Goal: Task Accomplishment & Management: Complete application form

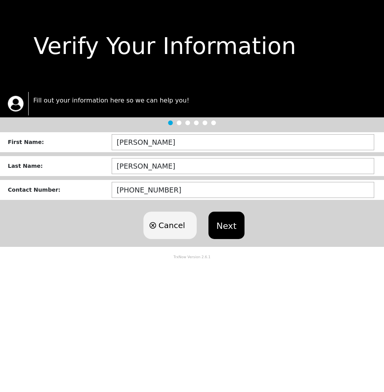
click at [234, 224] on button "Next" at bounding box center [226, 225] width 36 height 27
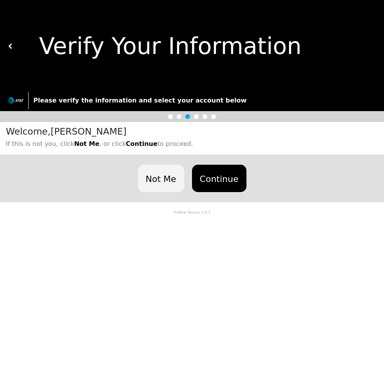
click at [230, 174] on button "Continue" at bounding box center [219, 178] width 54 height 27
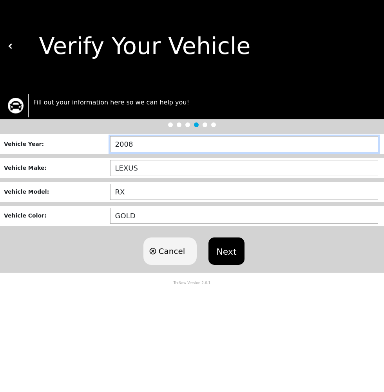
click at [151, 139] on input "2008" at bounding box center [244, 144] width 268 height 16
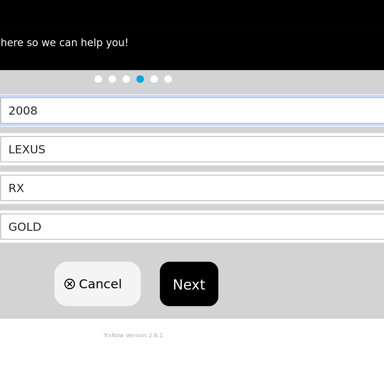
click at [127, 141] on input "2008" at bounding box center [244, 144] width 268 height 16
type input "2018"
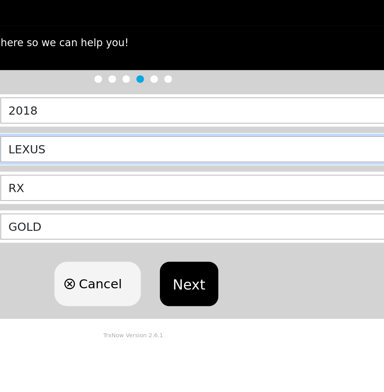
click at [158, 166] on input "LEXUS" at bounding box center [244, 168] width 268 height 16
type input "L"
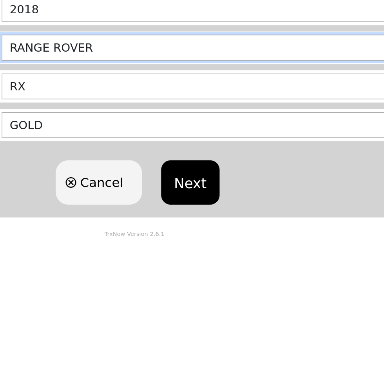
type input "RANGE ROVER"
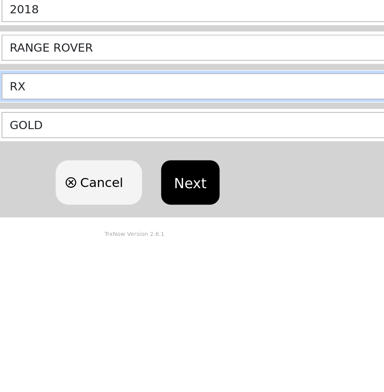
click at [142, 196] on input "RX" at bounding box center [244, 192] width 268 height 16
type input "R"
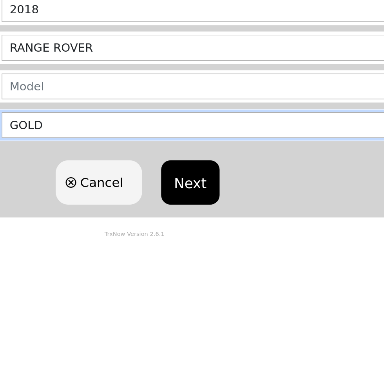
click at [152, 220] on input "GOLD" at bounding box center [244, 216] width 268 height 16
type input "G"
type input "GRAY"
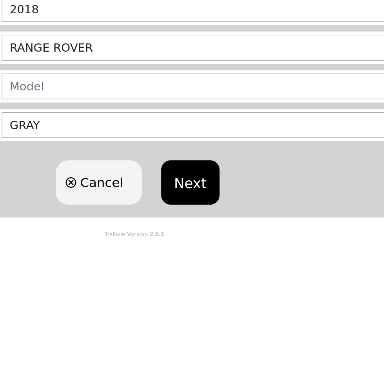
click at [226, 244] on button "Next" at bounding box center [226, 251] width 36 height 27
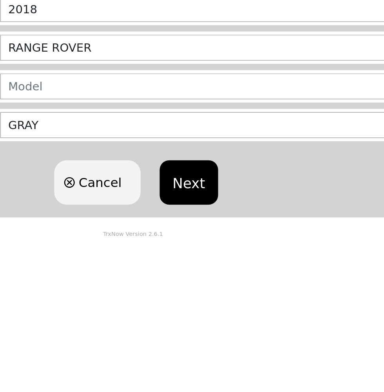
click at [225, 245] on button "Next" at bounding box center [226, 251] width 36 height 27
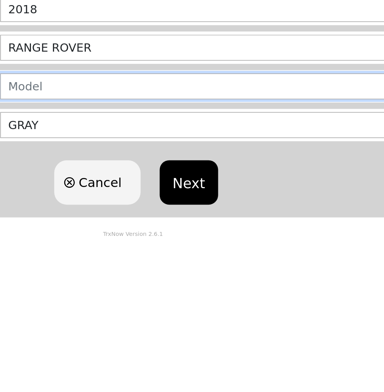
click at [139, 192] on input "text" at bounding box center [244, 192] width 268 height 16
type input "V"
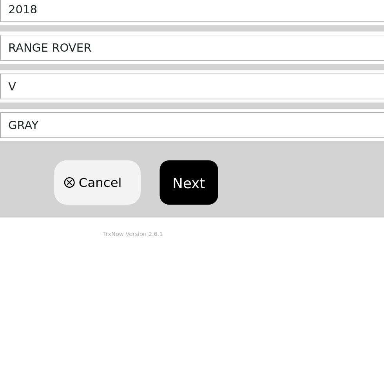
click at [228, 248] on button "Next" at bounding box center [226, 251] width 36 height 27
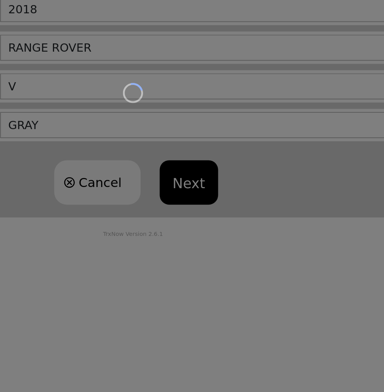
click at [227, 247] on div "Loading user experience" at bounding box center [192, 196] width 384 height 392
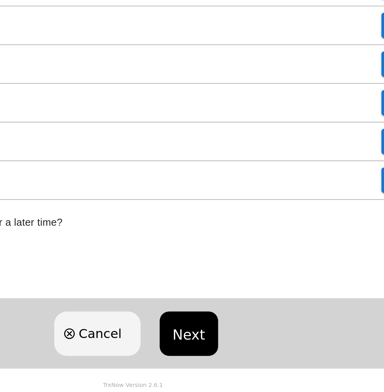
click at [227, 271] on div "Tow Select" at bounding box center [192, 262] width 384 height 24
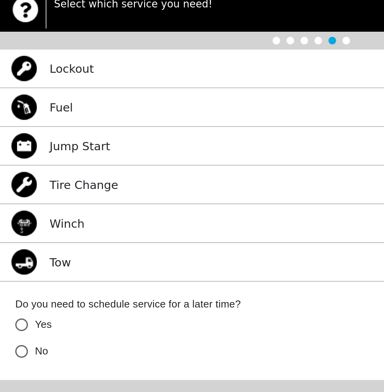
click at [179, 192] on div "Jump Start Select" at bounding box center [192, 190] width 384 height 24
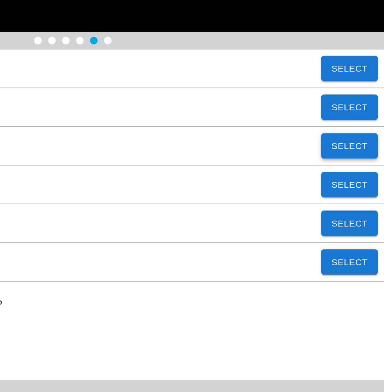
click at [365, 190] on button "Select" at bounding box center [362, 190] width 35 height 16
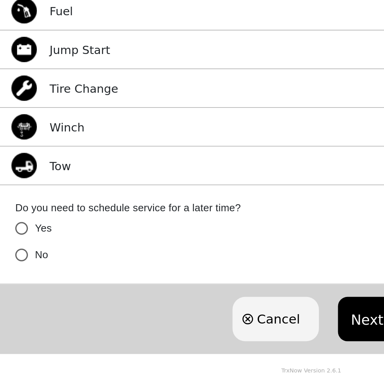
click at [208, 284] on label "Do you need to schedule service for a later time?" at bounding box center [191, 287] width 365 height 9
click at [14, 313] on input "No" at bounding box center [13, 317] width 16 height 16
radio input "false"
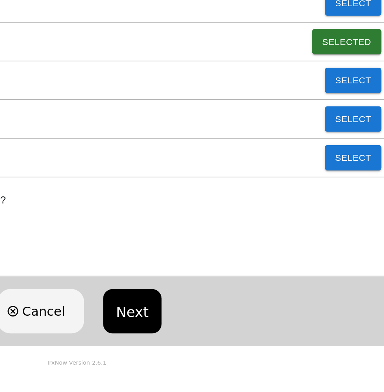
click at [228, 354] on button "Next" at bounding box center [226, 356] width 36 height 27
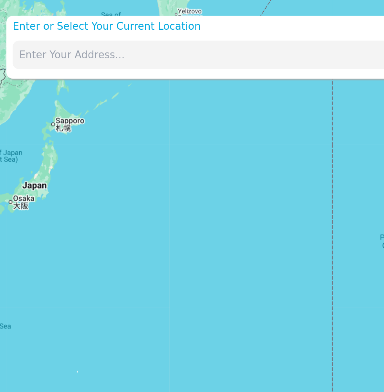
click at [36, 33] on input "text" at bounding box center [174, 34] width 332 height 18
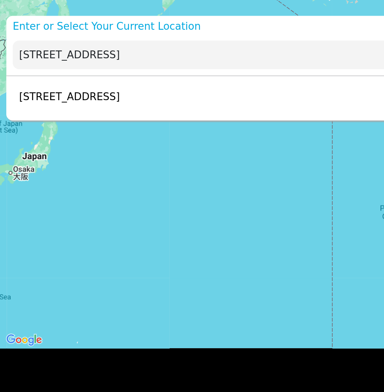
click at [74, 57] on p "[STREET_ADDRESS]" at bounding box center [41, 59] width 66 height 9
type input "[STREET_ADDRESS]"
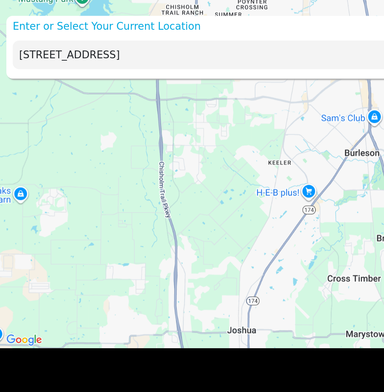
click at [142, 31] on input "[STREET_ADDRESS]" at bounding box center [174, 34] width 332 height 18
click at [178, 31] on input "[STREET_ADDRESS]" at bounding box center [174, 34] width 332 height 18
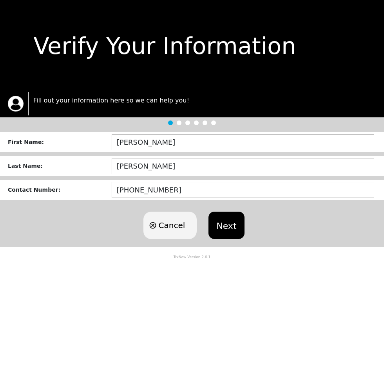
click at [230, 221] on button "Next" at bounding box center [226, 225] width 36 height 27
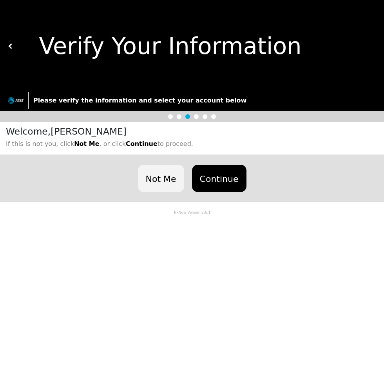
click at [9, 42] on button at bounding box center [10, 46] width 5 height 92
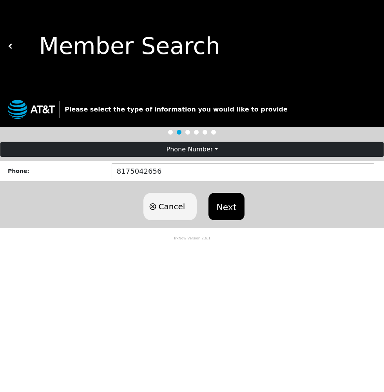
click at [224, 203] on button "Next" at bounding box center [226, 206] width 36 height 27
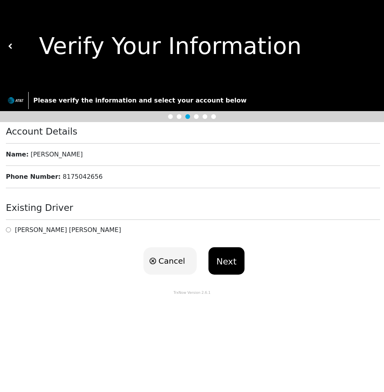
click at [10, 233] on input "radio" at bounding box center [8, 229] width 5 height 7
radio input "true"
click at [230, 258] on button "Next" at bounding box center [226, 261] width 36 height 27
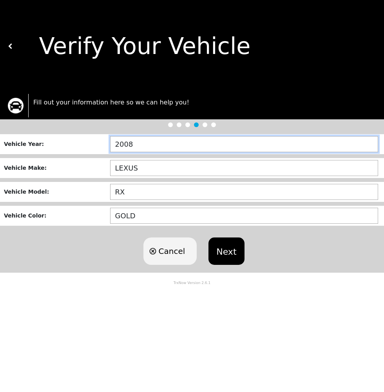
click at [152, 141] on input "2008" at bounding box center [244, 144] width 268 height 16
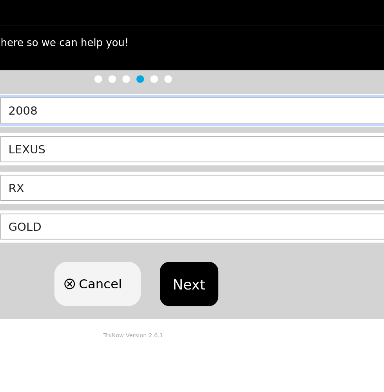
click at [123, 141] on input "2008" at bounding box center [244, 144] width 268 height 16
click at [125, 145] on input "2008" at bounding box center [244, 144] width 268 height 16
type input "2018"
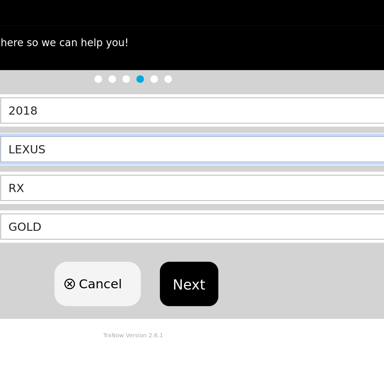
click at [153, 165] on input "LEXUS" at bounding box center [244, 168] width 268 height 16
type input "L"
type input "RANGE ROVER"
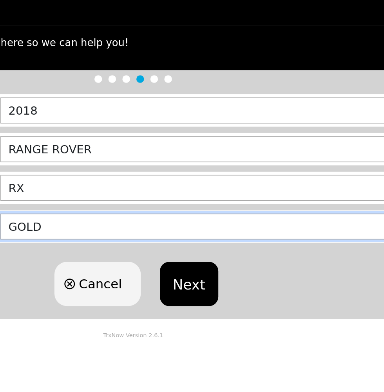
click at [150, 214] on input "GOLD" at bounding box center [244, 216] width 268 height 16
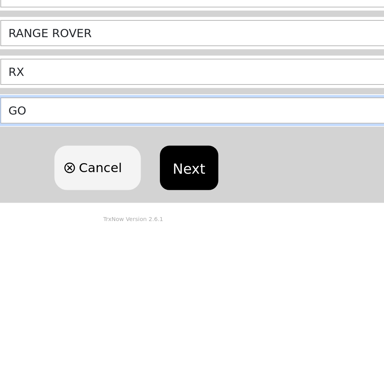
type input "G"
type input "GRAY"
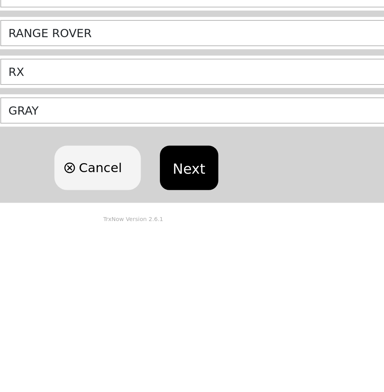
click at [222, 247] on button "Next" at bounding box center [226, 251] width 36 height 27
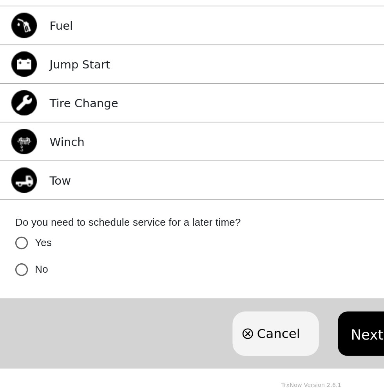
click at [60, 189] on p "Jump Start" at bounding box center [49, 190] width 37 height 11
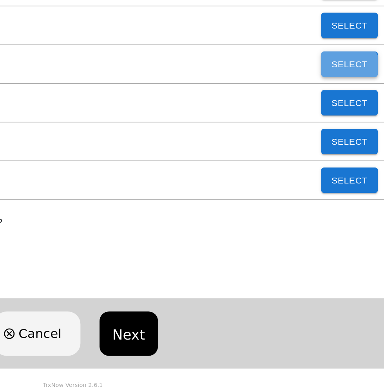
click at [363, 193] on button "Select" at bounding box center [362, 190] width 35 height 16
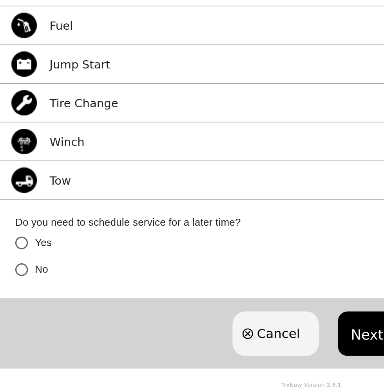
click at [11, 315] on input "No" at bounding box center [13, 317] width 16 height 16
radio input "false"
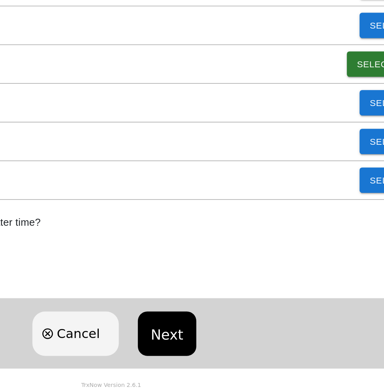
click at [225, 357] on button "Next" at bounding box center [226, 356] width 36 height 27
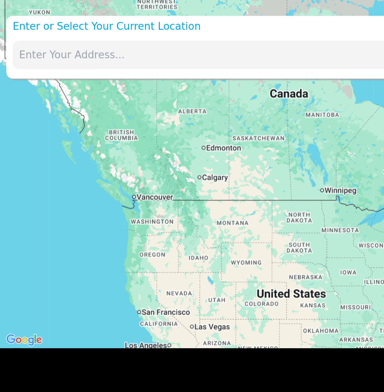
click at [42, 31] on input "text" at bounding box center [174, 34] width 332 height 18
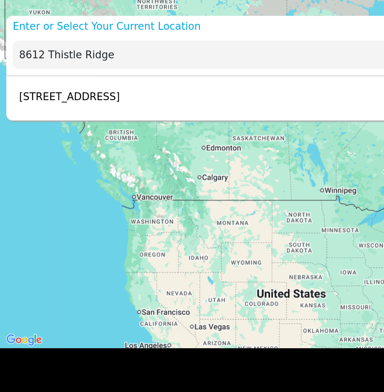
click at [74, 60] on p "[STREET_ADDRESS]" at bounding box center [41, 59] width 66 height 9
type input "[STREET_ADDRESS]"
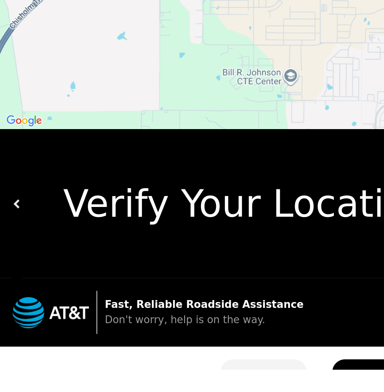
scroll to position [13, 0]
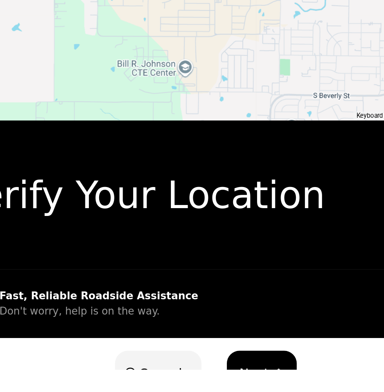
click at [227, 389] on span "Next" at bounding box center [222, 395] width 18 height 12
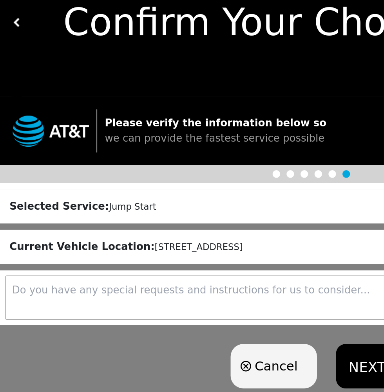
click at [221, 258] on button "NEXT" at bounding box center [226, 258] width 38 height 27
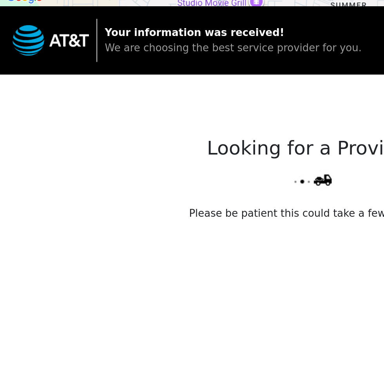
click at [202, 305] on div "Looking for a Provider Please be patient this could take a few minutes." at bounding box center [192, 263] width 384 height 206
